Goal: Information Seeking & Learning: Learn about a topic

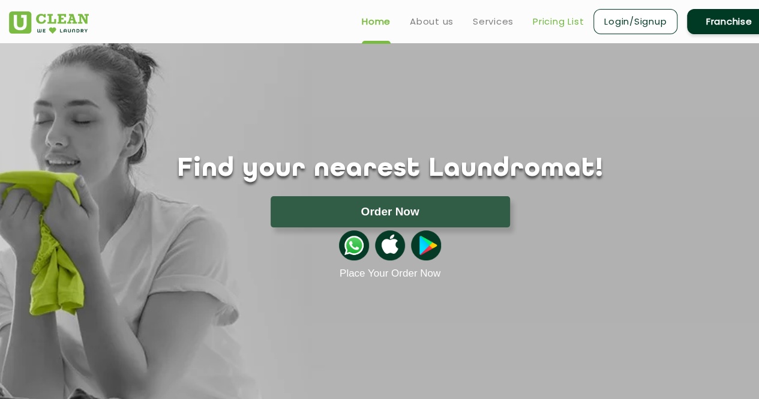
click at [552, 23] on link "Pricing List" at bounding box center [558, 21] width 51 height 14
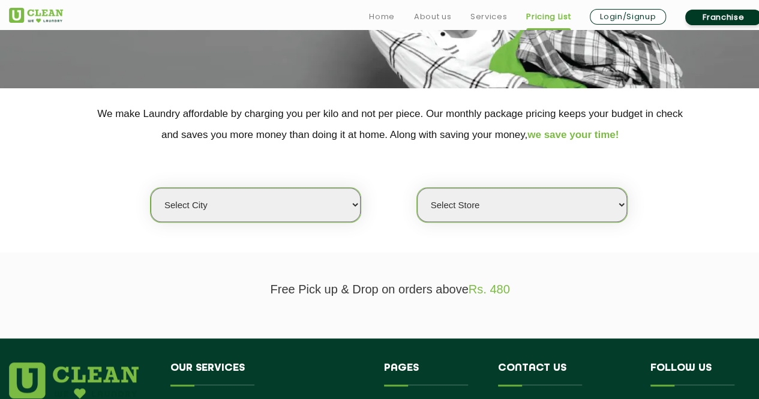
scroll to position [190, 0]
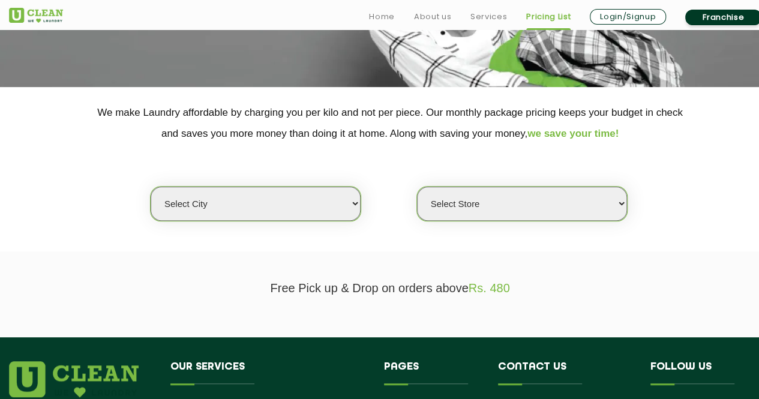
click at [287, 208] on select "Select city [GEOGRAPHIC_DATA] [GEOGRAPHIC_DATA] [GEOGRAPHIC_DATA] [GEOGRAPHIC_D…" at bounding box center [256, 204] width 210 height 34
select select "98"
click at [151, 187] on select "Select city [GEOGRAPHIC_DATA] [GEOGRAPHIC_DATA] [GEOGRAPHIC_DATA] [GEOGRAPHIC_D…" at bounding box center [256, 204] width 210 height 34
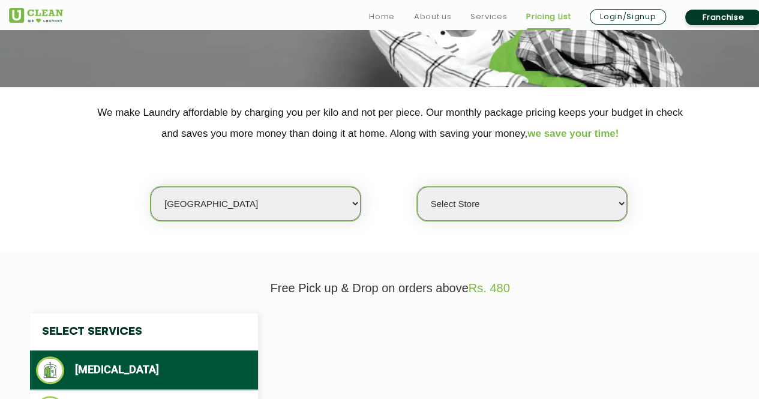
click at [502, 187] on select "Select Store" at bounding box center [522, 204] width 210 height 34
click at [417, 187] on select "Select Store" at bounding box center [522, 204] width 210 height 34
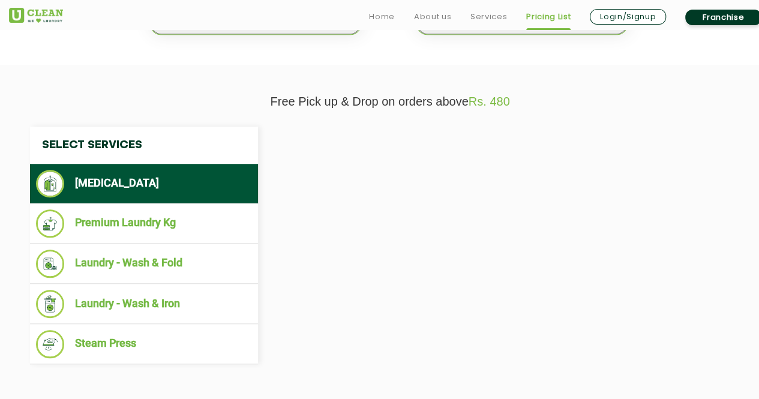
scroll to position [378, 0]
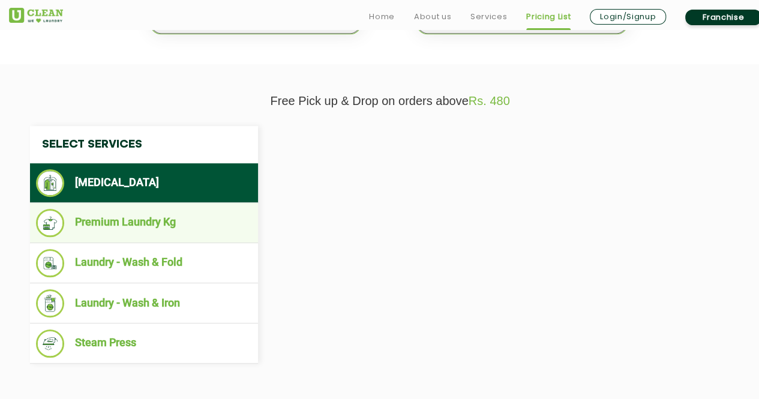
click at [143, 222] on li "Premium Laundry Kg" at bounding box center [144, 223] width 216 height 28
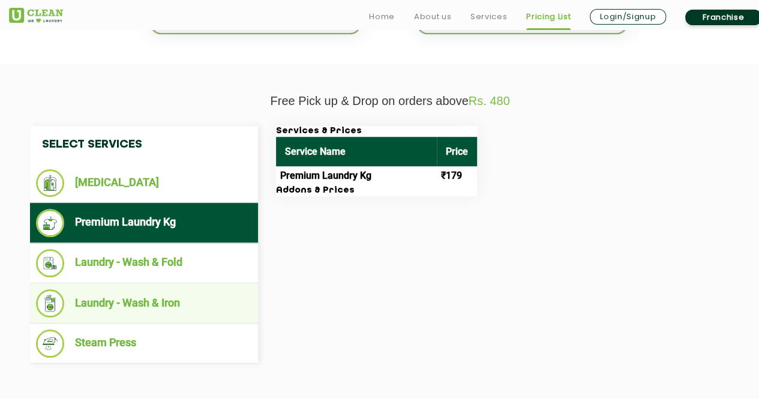
click at [192, 295] on li "Laundry - Wash & Iron" at bounding box center [144, 303] width 216 height 28
